Goal: Transaction & Acquisition: Purchase product/service

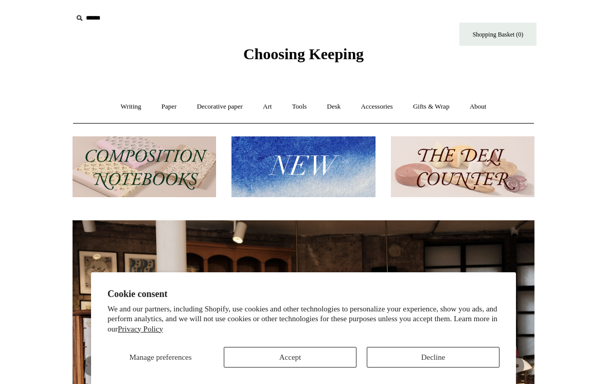
click at [296, 354] on button "Accept" at bounding box center [290, 357] width 133 height 21
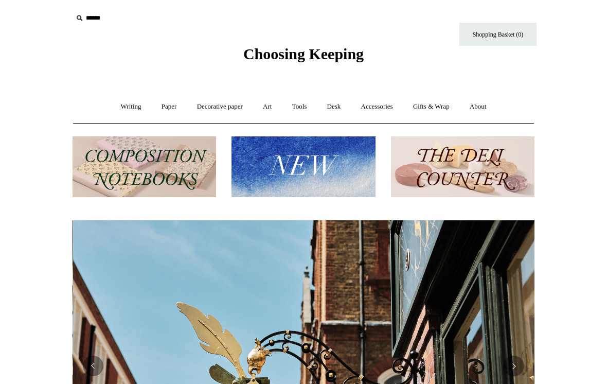
click at [303, 111] on link "Tools +" at bounding box center [299, 106] width 33 height 27
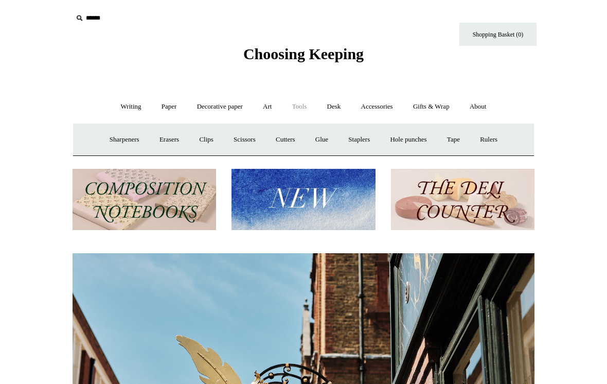
click at [383, 108] on link "Accessories +" at bounding box center [377, 106] width 50 height 27
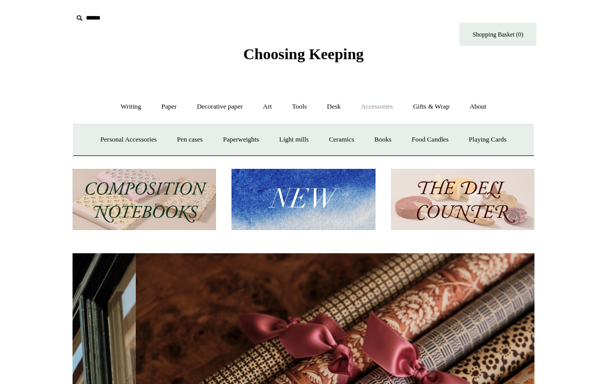
click at [114, 147] on link "Personal Accessories +" at bounding box center [128, 139] width 75 height 27
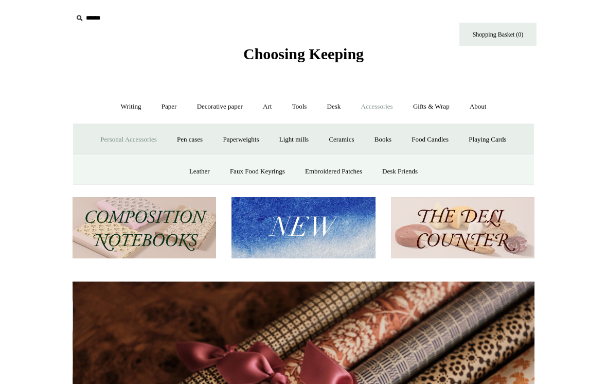
scroll to position [0, 924]
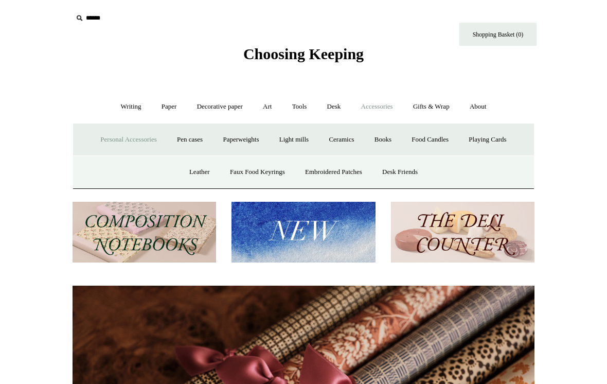
click at [187, 169] on link "Leather" at bounding box center [199, 171] width 39 height 27
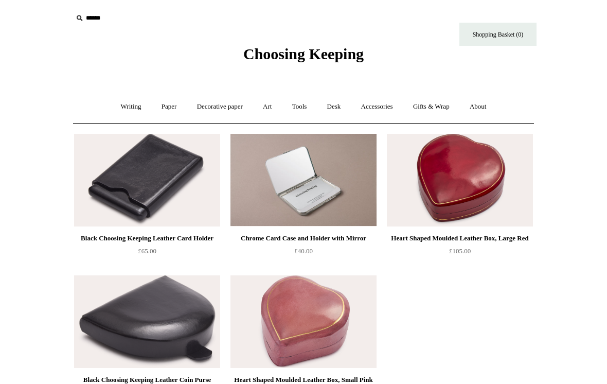
click at [296, 108] on link "Tools +" at bounding box center [299, 106] width 33 height 27
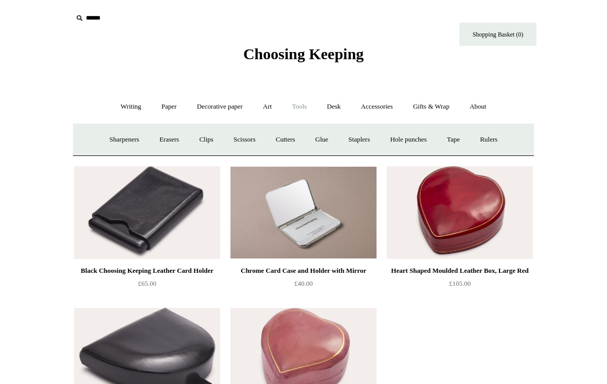
click at [379, 98] on link "Accessories +" at bounding box center [377, 106] width 50 height 27
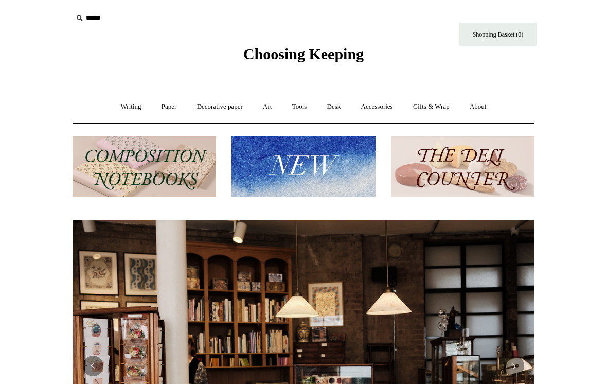
click at [116, 108] on link "Writing +" at bounding box center [131, 106] width 39 height 27
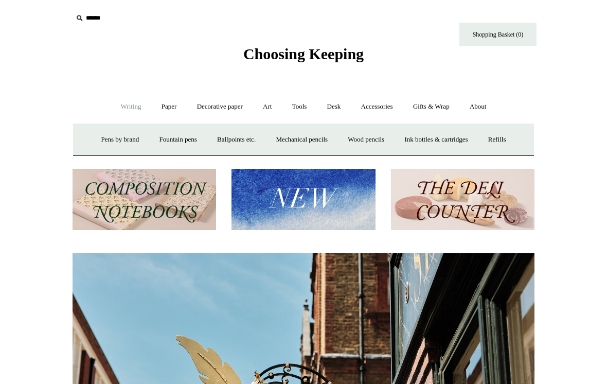
scroll to position [0, 462]
click at [169, 102] on link "Paper +" at bounding box center [169, 106] width 34 height 27
click at [223, 106] on link "Decorative paper +" at bounding box center [220, 106] width 64 height 27
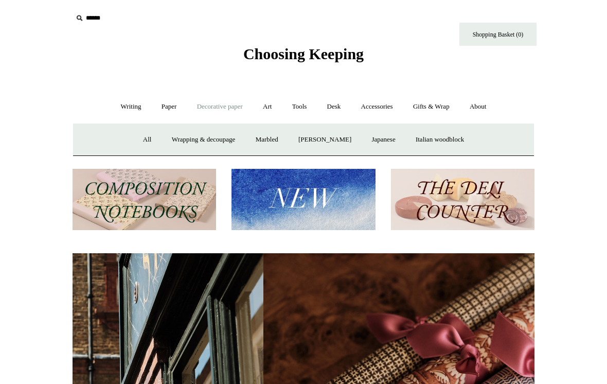
click at [265, 102] on link "Art +" at bounding box center [267, 106] width 27 height 27
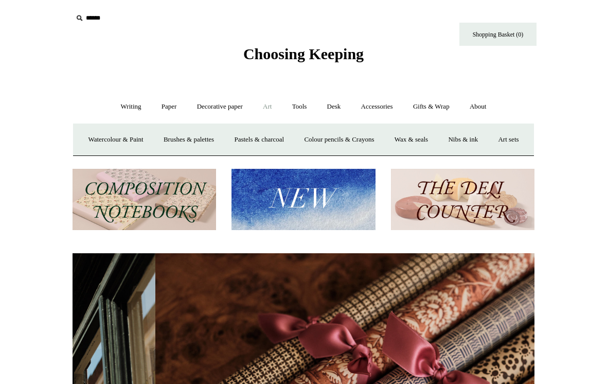
scroll to position [0, 924]
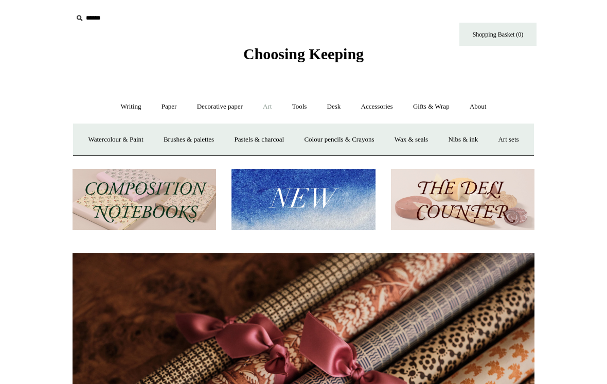
click at [306, 108] on link "Tools +" at bounding box center [299, 106] width 33 height 27
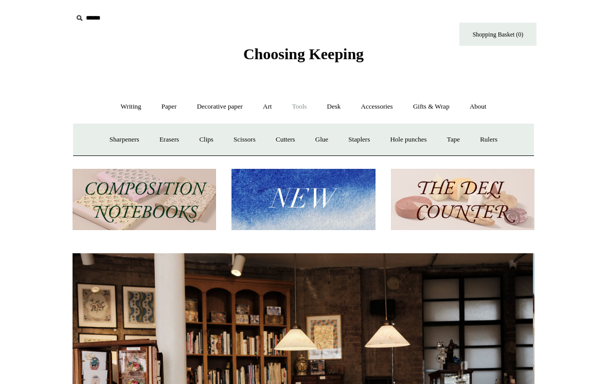
scroll to position [0, 0]
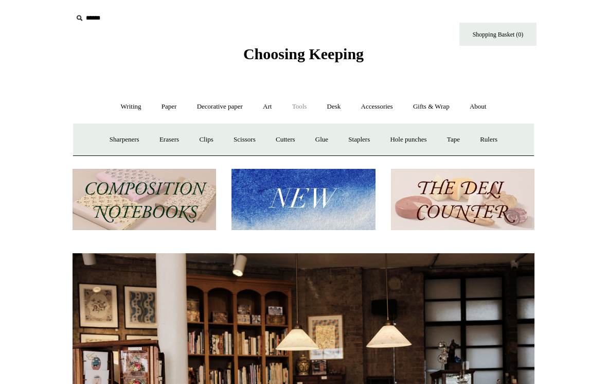
click at [329, 109] on link "Desk +" at bounding box center [334, 106] width 32 height 27
click at [344, 136] on link "Desk Accessories" at bounding box center [346, 139] width 65 height 27
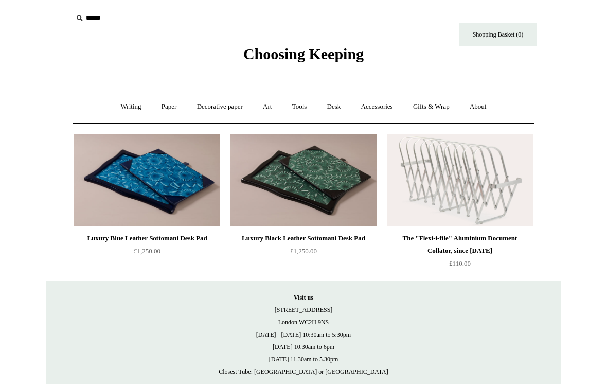
click at [386, 113] on link "Accessories +" at bounding box center [377, 106] width 50 height 27
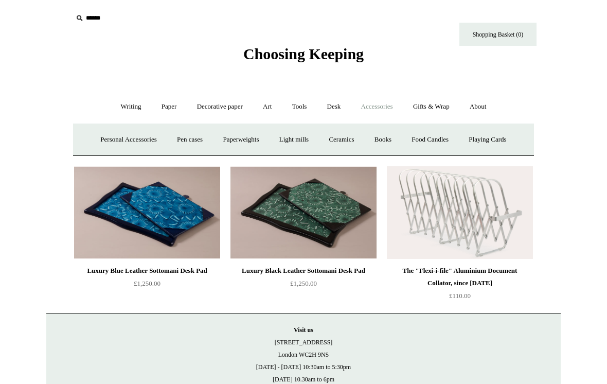
click at [185, 136] on link "Pen cases" at bounding box center [190, 139] width 44 height 27
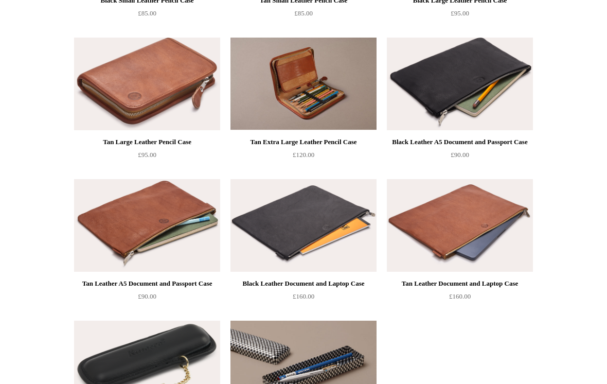
scroll to position [965, 0]
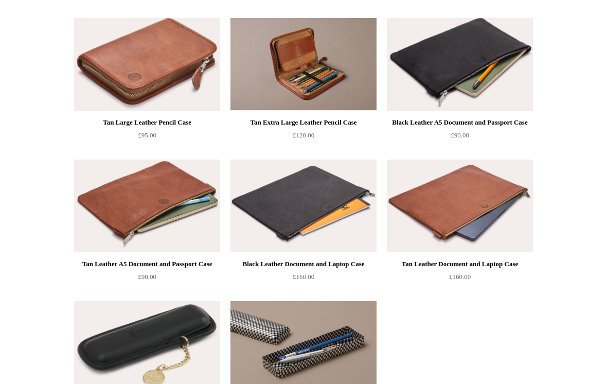
click at [453, 194] on img at bounding box center [460, 205] width 146 height 93
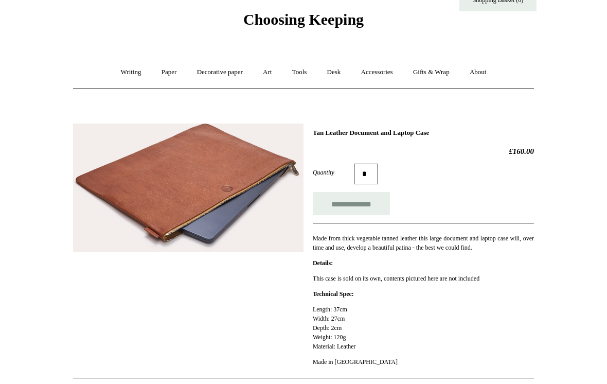
scroll to position [35, 0]
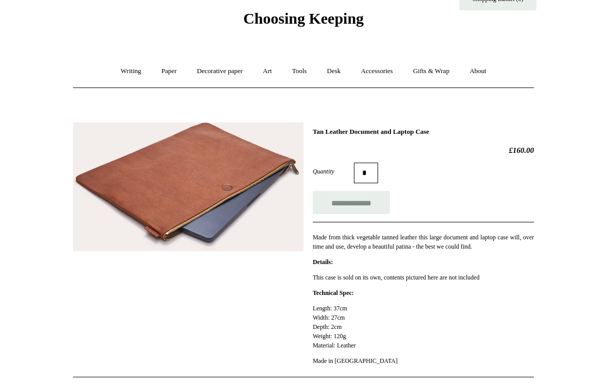
click at [341, 202] on input "**********" at bounding box center [351, 202] width 77 height 23
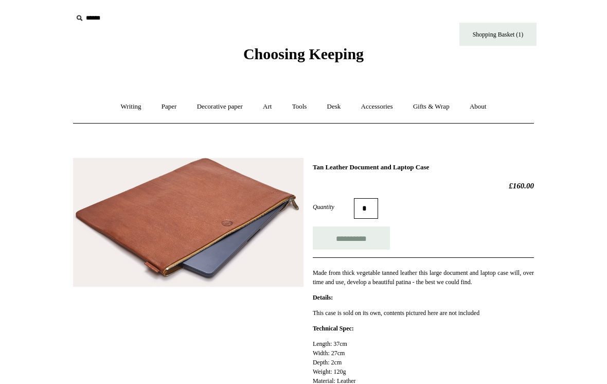
type input "**********"
click at [484, 45] on link "Shopping Basket (1)" at bounding box center [497, 34] width 77 height 23
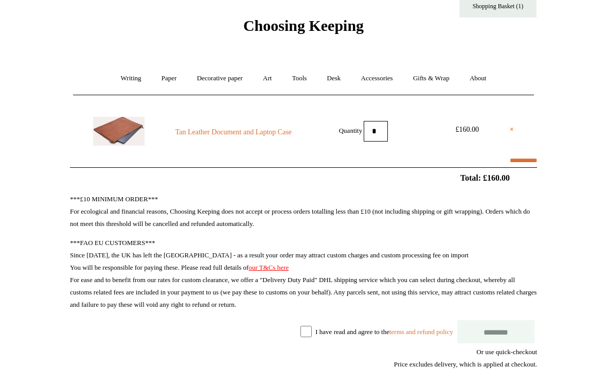
scroll to position [28, 0]
click at [504, 330] on input "********" at bounding box center [495, 331] width 77 height 23
select select "**********"
type input "*******"
select select "*******"
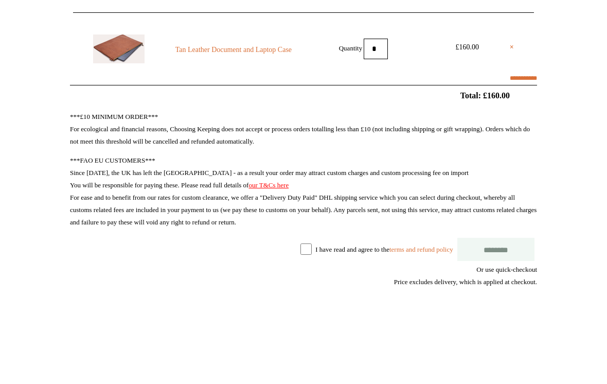
scroll to position [165, 0]
